Goal: Book appointment/travel/reservation

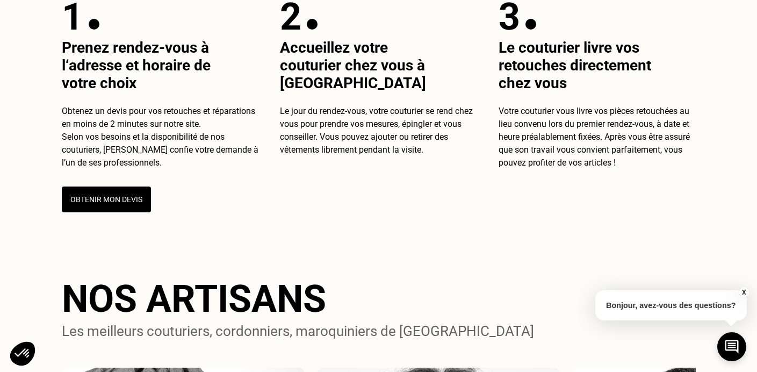
scroll to position [502, 0]
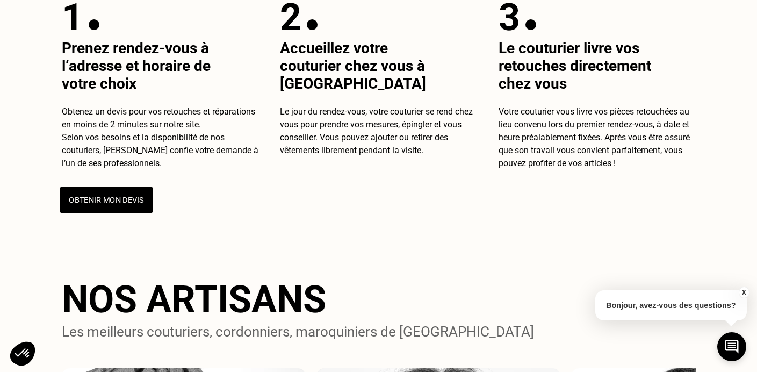
click at [113, 196] on button "Obtenir mon devis" at bounding box center [106, 199] width 93 height 27
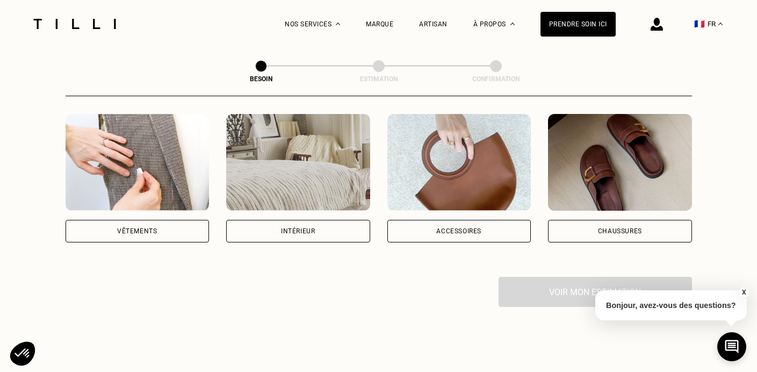
scroll to position [211, 0]
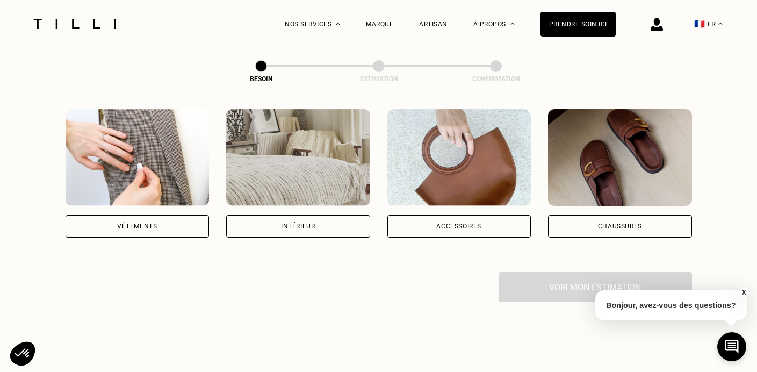
scroll to position [502, 0]
